Goal: Information Seeking & Learning: Check status

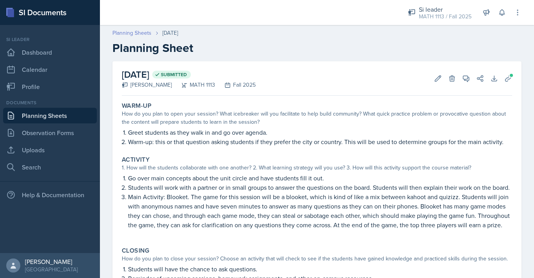
click at [141, 33] on link "Planning Sheets" at bounding box center [131, 33] width 39 height 8
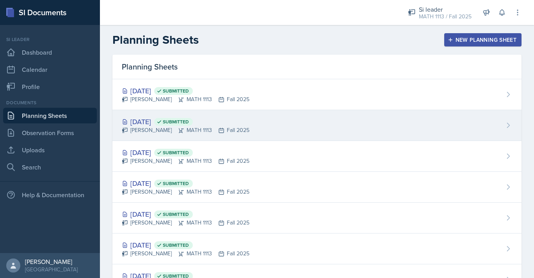
click at [148, 129] on div "[PERSON_NAME] MATH 1113 Fall 2025" at bounding box center [186, 130] width 128 height 8
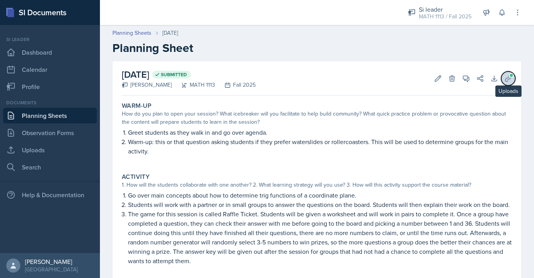
click at [504, 76] on icon at bounding box center [508, 79] width 8 height 8
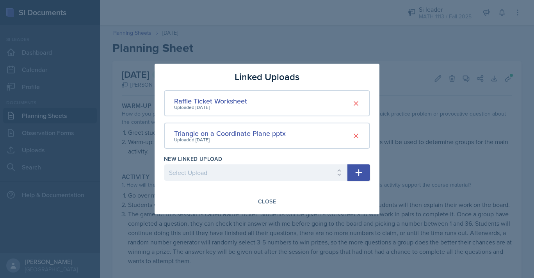
click at [450, 138] on div at bounding box center [267, 139] width 534 height 278
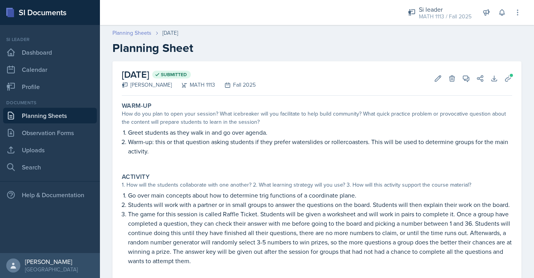
click at [146, 35] on link "Planning Sheets" at bounding box center [131, 33] width 39 height 8
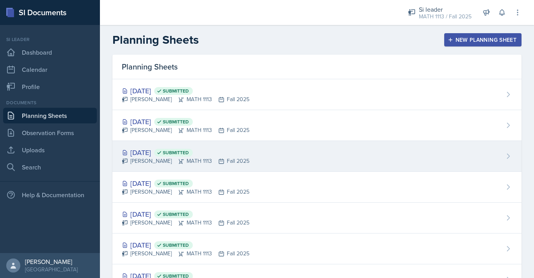
click at [161, 153] on div "[DATE] Submitted" at bounding box center [186, 152] width 128 height 11
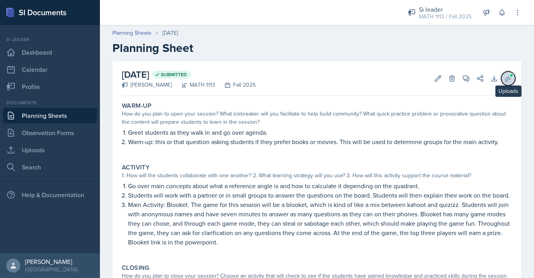
click at [511, 80] on icon at bounding box center [508, 79] width 8 height 8
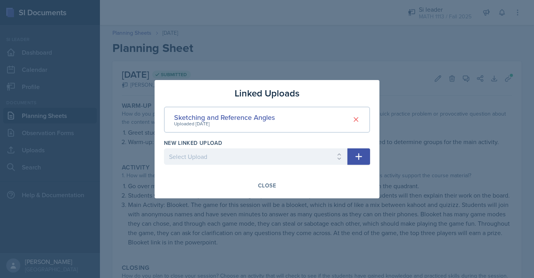
click at [308, 41] on div at bounding box center [267, 139] width 534 height 278
